Goal: Information Seeking & Learning: Learn about a topic

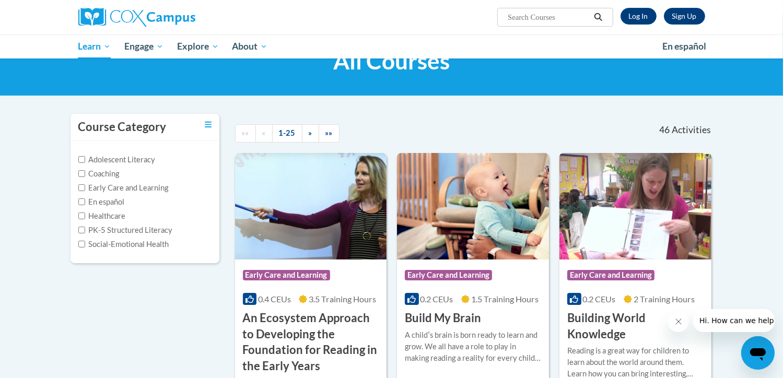
scroll to position [20, 0]
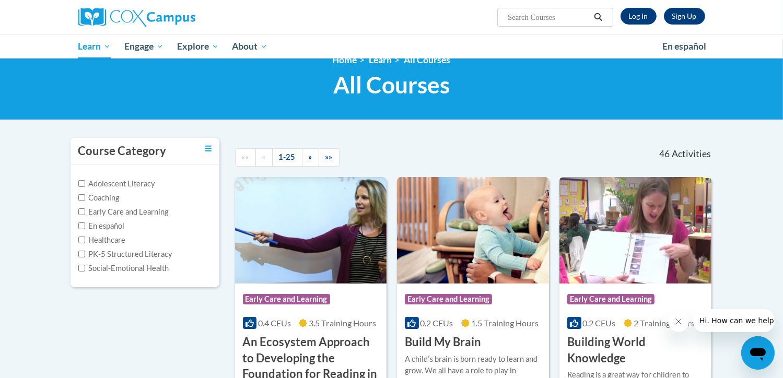
click at [133, 184] on label "Adolescent Literacy" at bounding box center [116, 183] width 77 height 11
click at [85, 184] on input "Adolescent Literacy" at bounding box center [81, 183] width 7 height 7
checkbox input "true"
